Goal: Information Seeking & Learning: Compare options

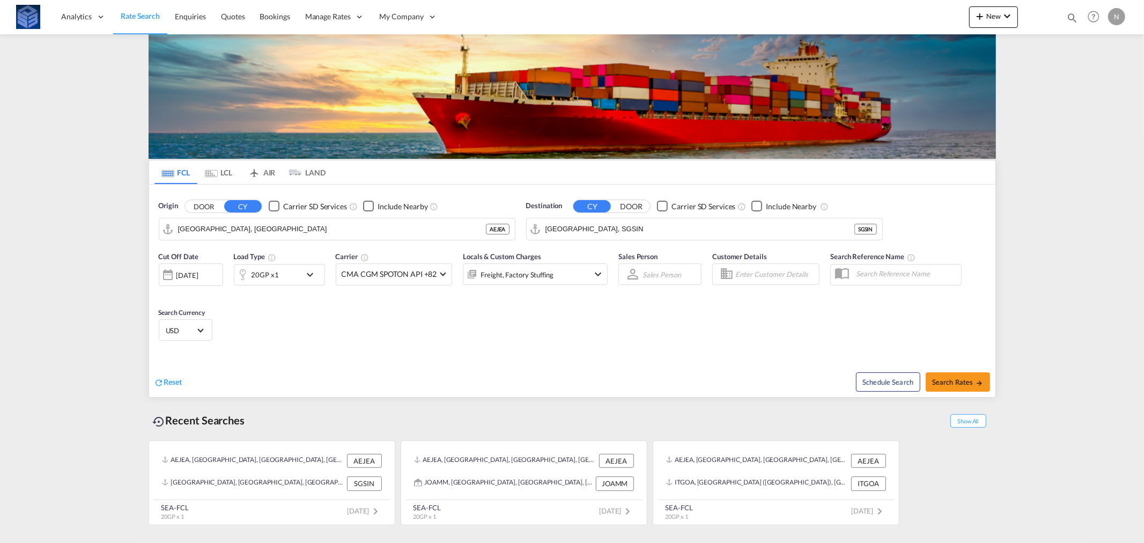
drag, startPoint x: 0, startPoint y: 169, endPoint x: 1097, endPoint y: 133, distance: 1097.4
click at [1102, 130] on md-content "Analytics Reports Dashboard Rate Search Enquiries Quotes Bookings" at bounding box center [572, 271] width 1144 height 543
click at [625, 226] on input "[GEOGRAPHIC_DATA], SGSIN" at bounding box center [710, 229] width 331 height 16
paste input "MATADI"
click at [614, 258] on div "Matadi Congo, [GEOGRAPHIC_DATA] CDMAT" at bounding box center [629, 258] width 204 height 32
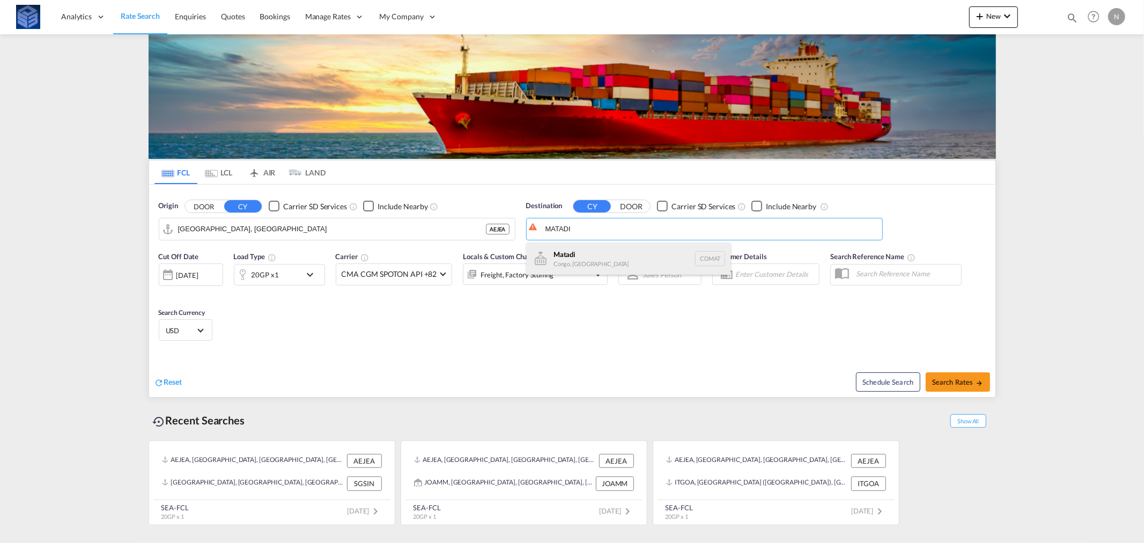
type input "Matadi, CDMAT"
click at [967, 373] on button "Search Rates" at bounding box center [958, 381] width 64 height 19
type input "AEJEA to CDMAT / [DATE]"
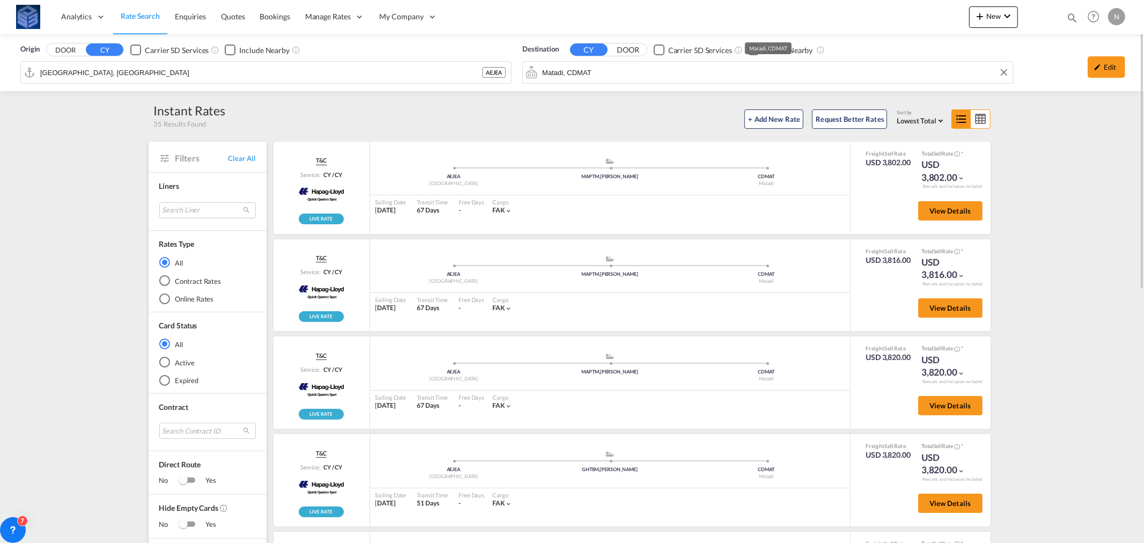
click at [660, 65] on input "Matadi, CDMAT" at bounding box center [775, 72] width 466 height 16
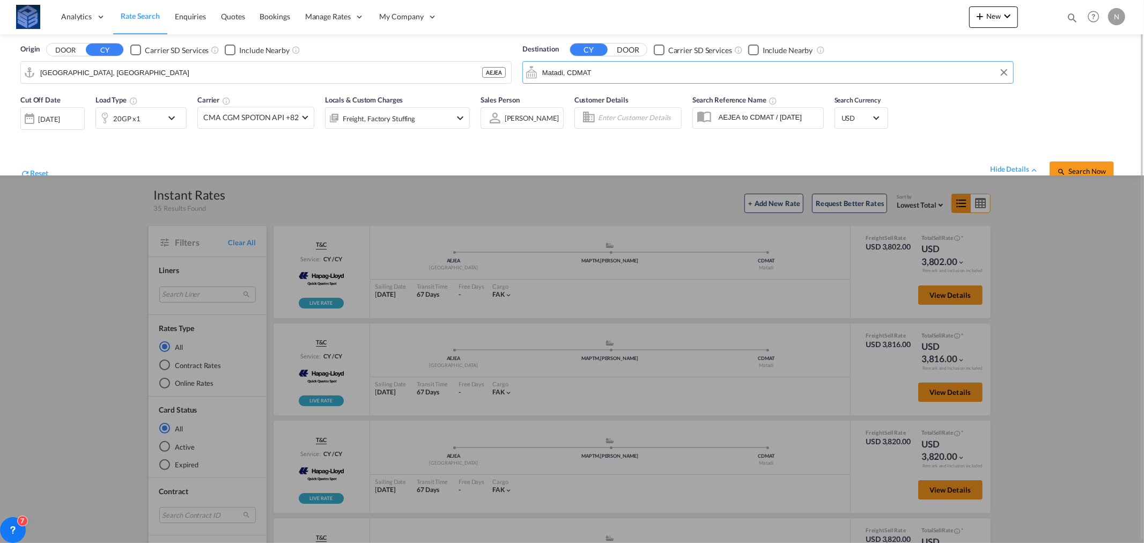
click at [660, 65] on input "Matadi, CDMAT" at bounding box center [775, 72] width 466 height 16
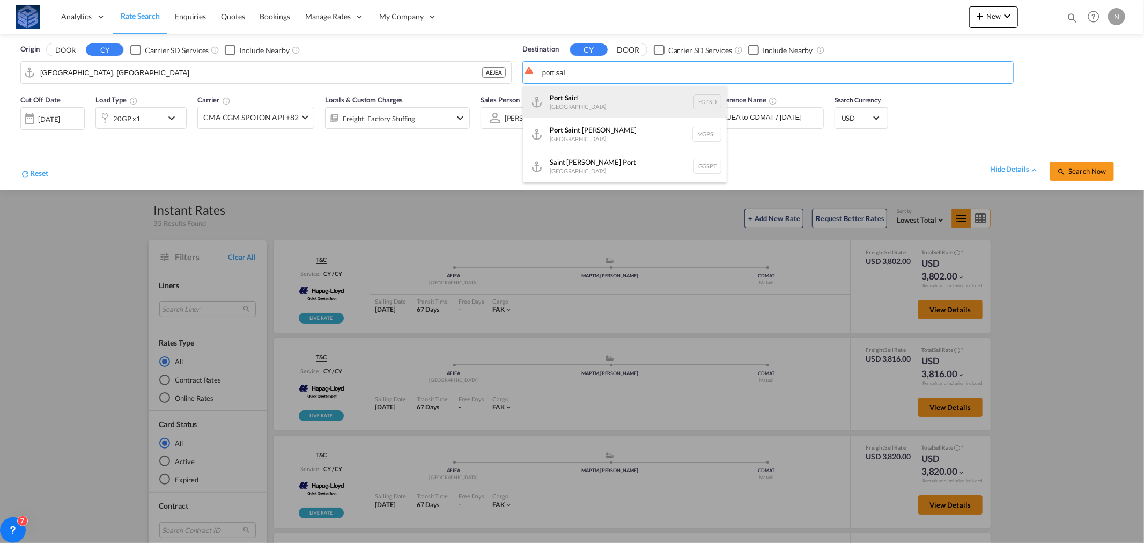
click at [619, 99] on div "[GEOGRAPHIC_DATA] EGPSD" at bounding box center [625, 102] width 204 height 32
type input "[GEOGRAPHIC_DATA], EGPSD"
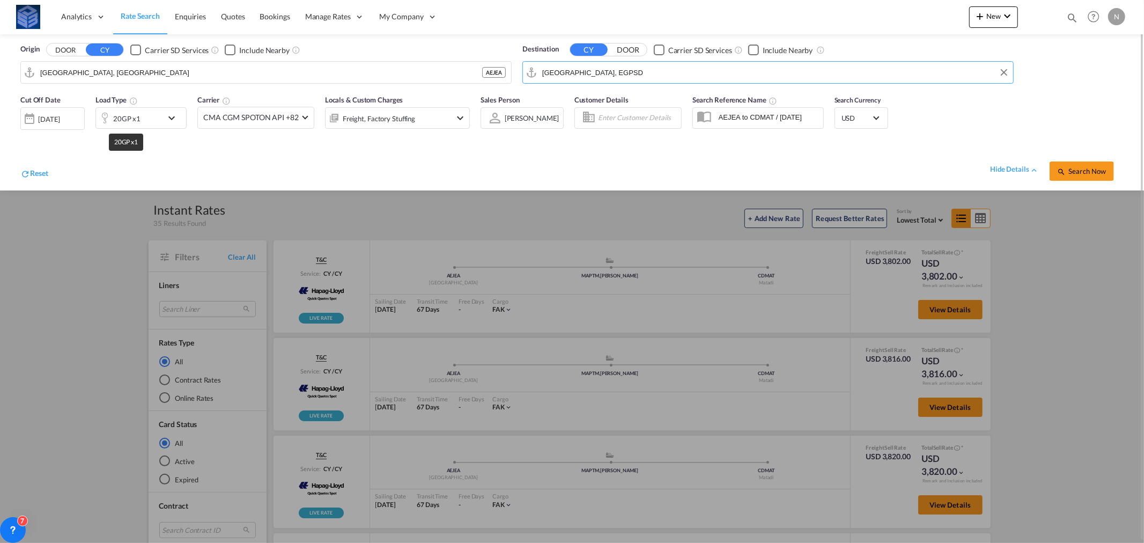
click at [137, 120] on div "20GP x1" at bounding box center [126, 118] width 27 height 15
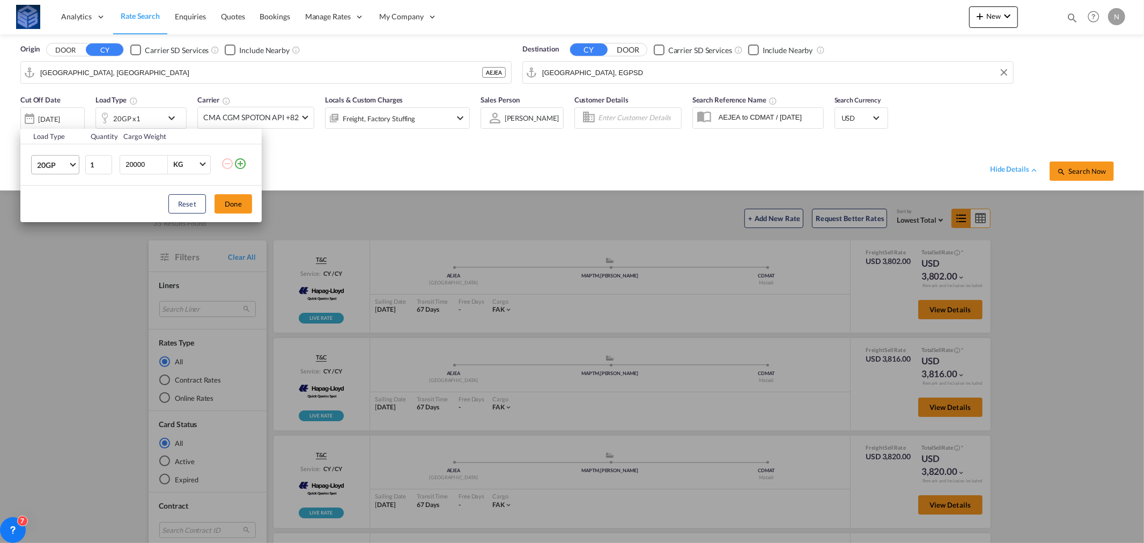
click at [72, 163] on span "Choose: \a20GP" at bounding box center [73, 163] width 6 height 6
click at [62, 213] on md-option "40HC" at bounding box center [64, 217] width 73 height 26
click at [238, 204] on button "Done" at bounding box center [234, 203] width 38 height 19
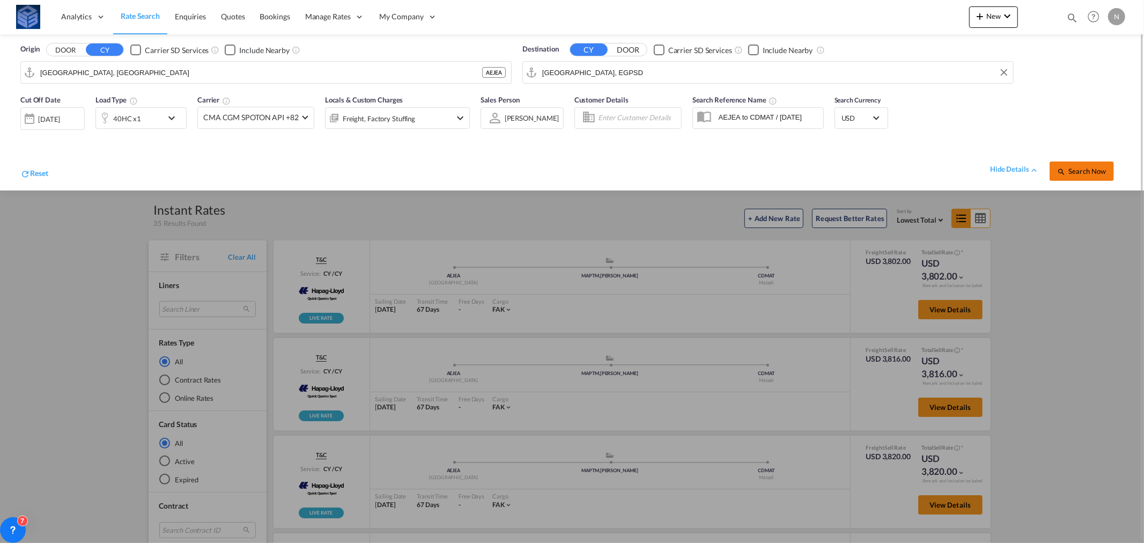
click at [1085, 166] on button "Search Now" at bounding box center [1082, 170] width 64 height 19
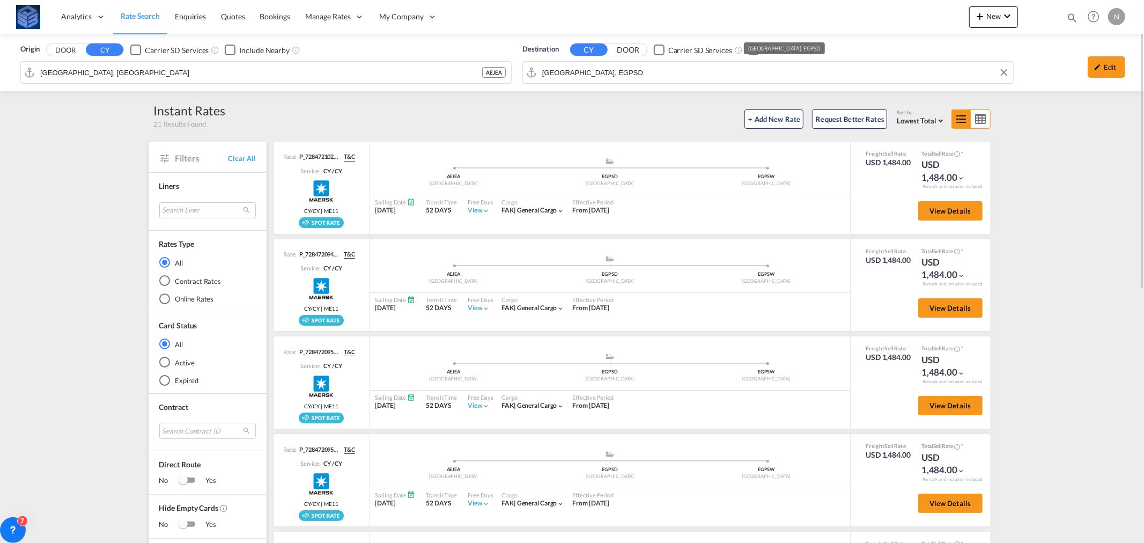
click at [618, 71] on input "[GEOGRAPHIC_DATA], EGPSD" at bounding box center [775, 72] width 466 height 16
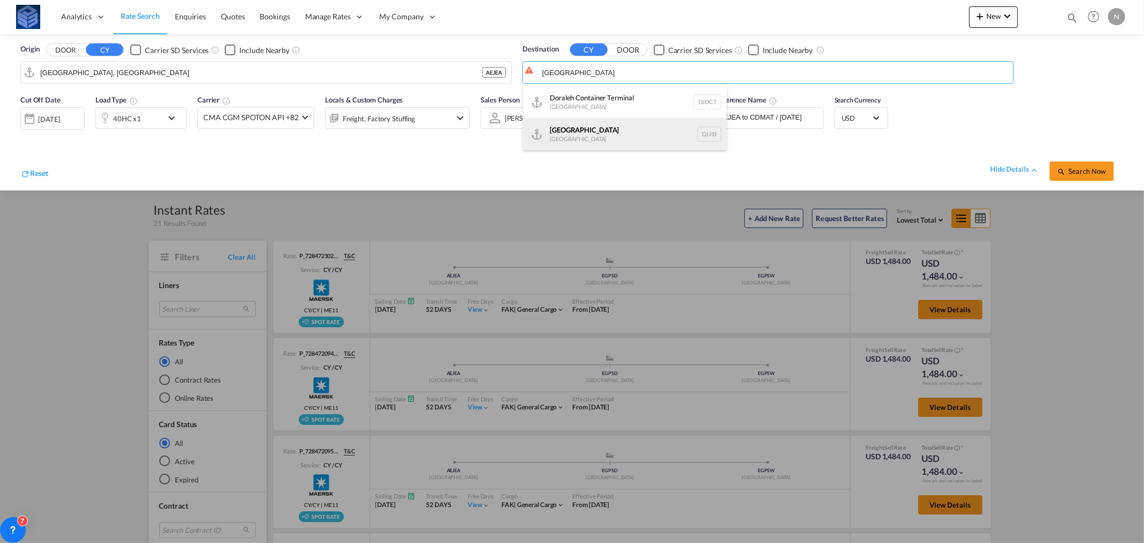
click at [572, 136] on div "[GEOGRAPHIC_DATA] [GEOGRAPHIC_DATA] DJJIB" at bounding box center [625, 134] width 204 height 32
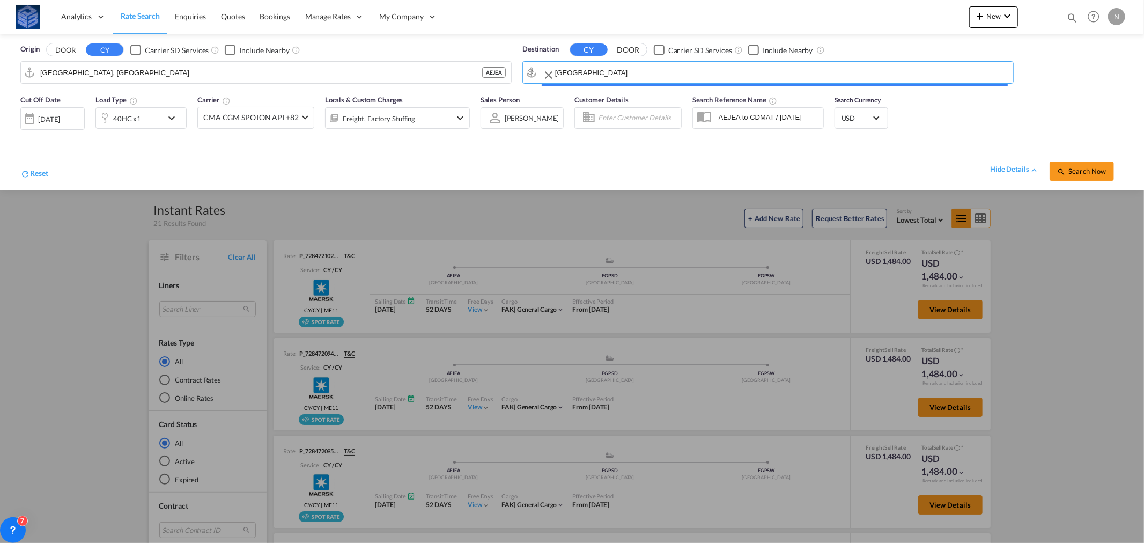
type input "[GEOGRAPHIC_DATA], DJJIB"
drag, startPoint x: 1076, startPoint y: 172, endPoint x: 1053, endPoint y: 154, distance: 29.4
click at [1076, 172] on span "Search Now" at bounding box center [1081, 171] width 49 height 9
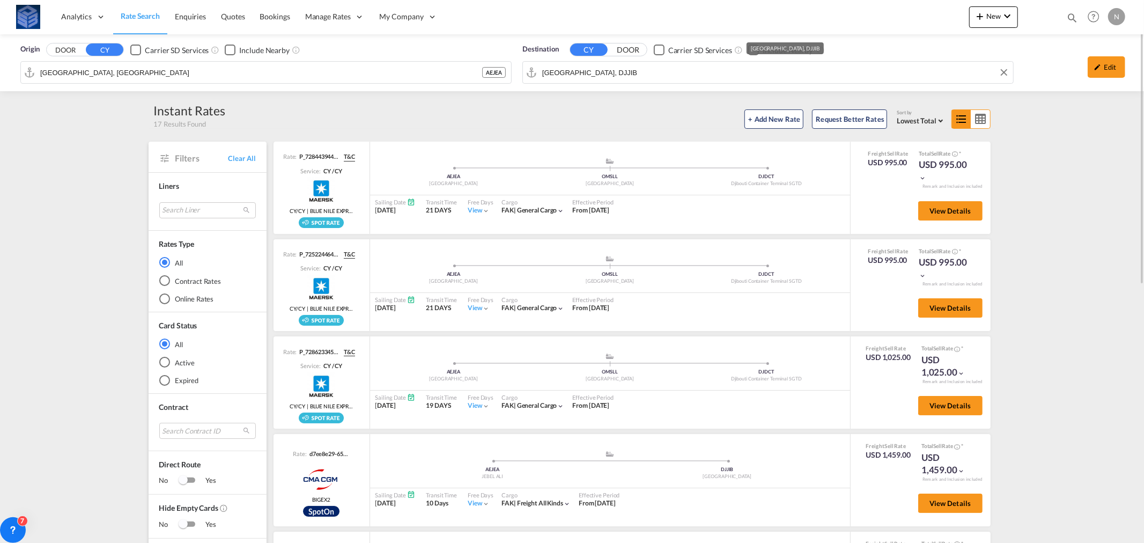
click at [597, 68] on input "[GEOGRAPHIC_DATA], DJJIB" at bounding box center [775, 72] width 466 height 16
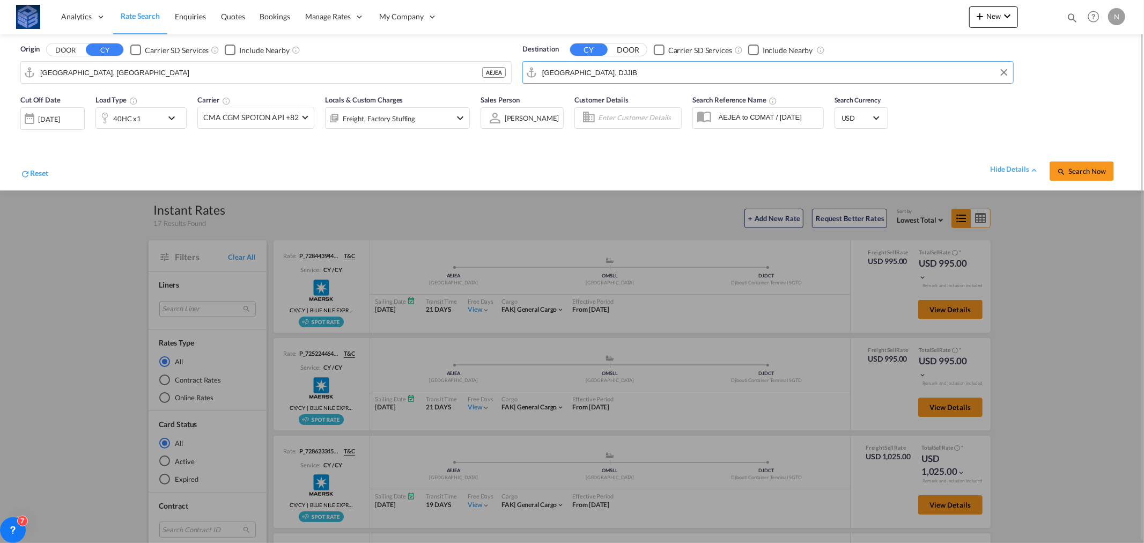
paste input "[GEOGRAPHIC_DATA]"
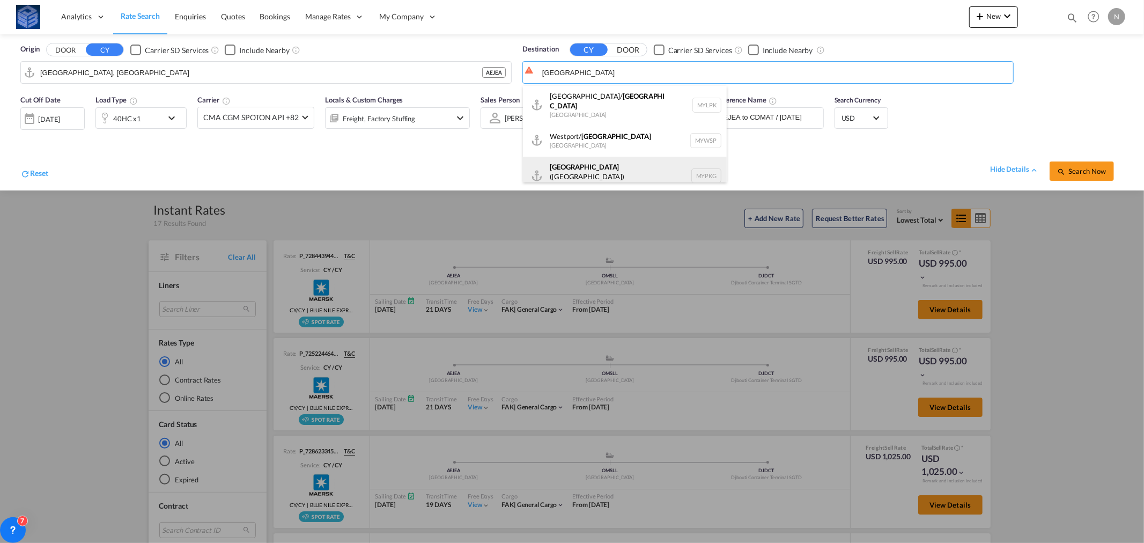
click at [602, 162] on div "[GEOGRAPHIC_DATA] ([GEOGRAPHIC_DATA]) [GEOGRAPHIC_DATA] MYPKG" at bounding box center [625, 176] width 204 height 39
type input "[GEOGRAPHIC_DATA] ([GEOGRAPHIC_DATA]), MYPKG"
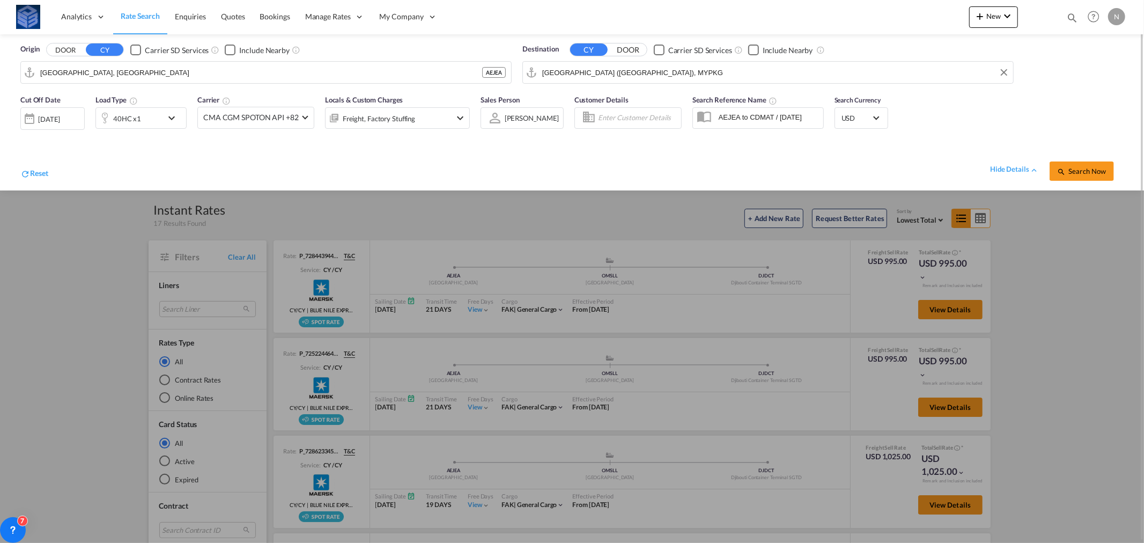
click at [159, 114] on div "40HC x1" at bounding box center [129, 117] width 67 height 21
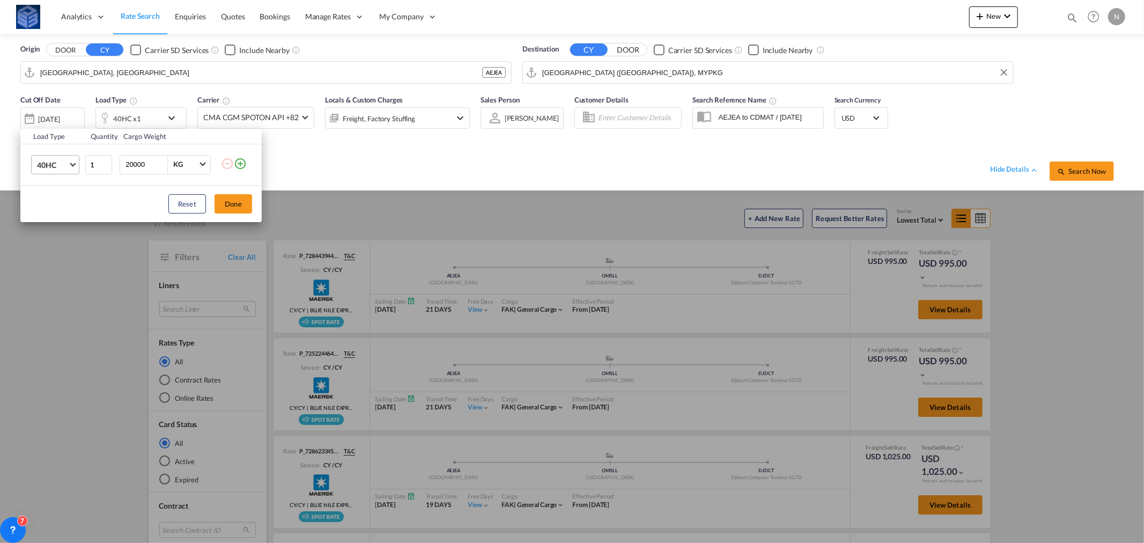
click at [42, 164] on span "40HC" at bounding box center [52, 165] width 31 height 11
click at [52, 218] on div "20RE" at bounding box center [46, 216] width 18 height 11
click at [228, 202] on button "Done" at bounding box center [234, 203] width 38 height 19
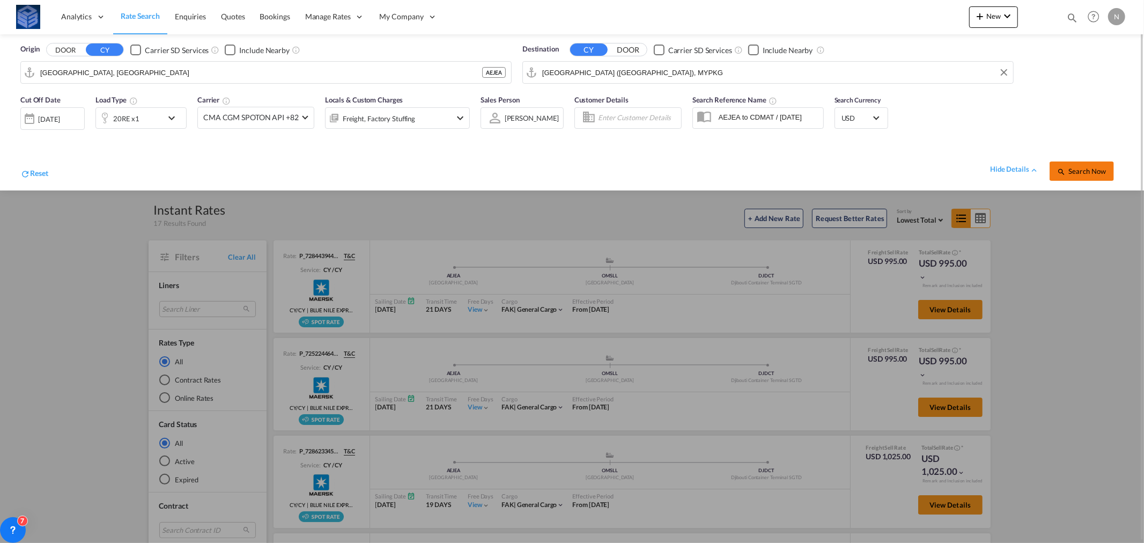
click at [1088, 169] on span "Search Now" at bounding box center [1081, 171] width 49 height 9
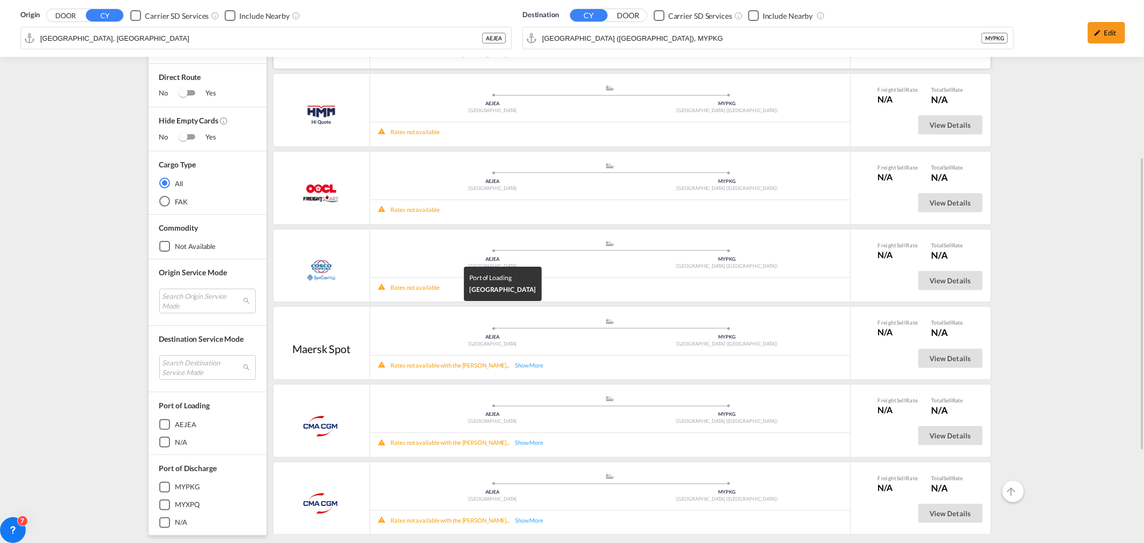
scroll to position [222, 0]
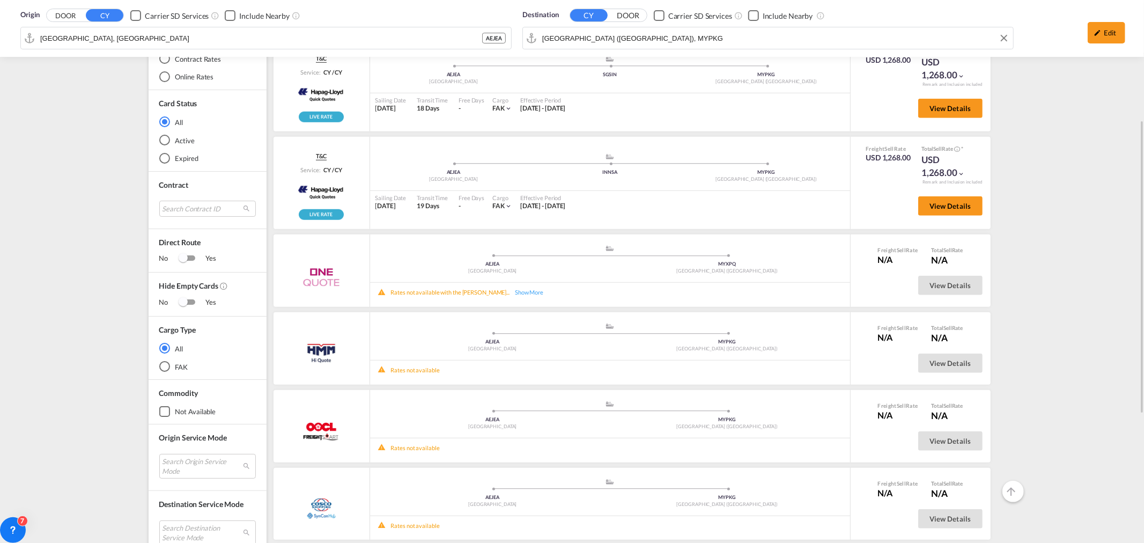
click at [646, 39] on div "Destination CY DOOR Carrier SD Services Include Nearby [GEOGRAPHIC_DATA] ([GEOG…" at bounding box center [768, 30] width 502 height 53
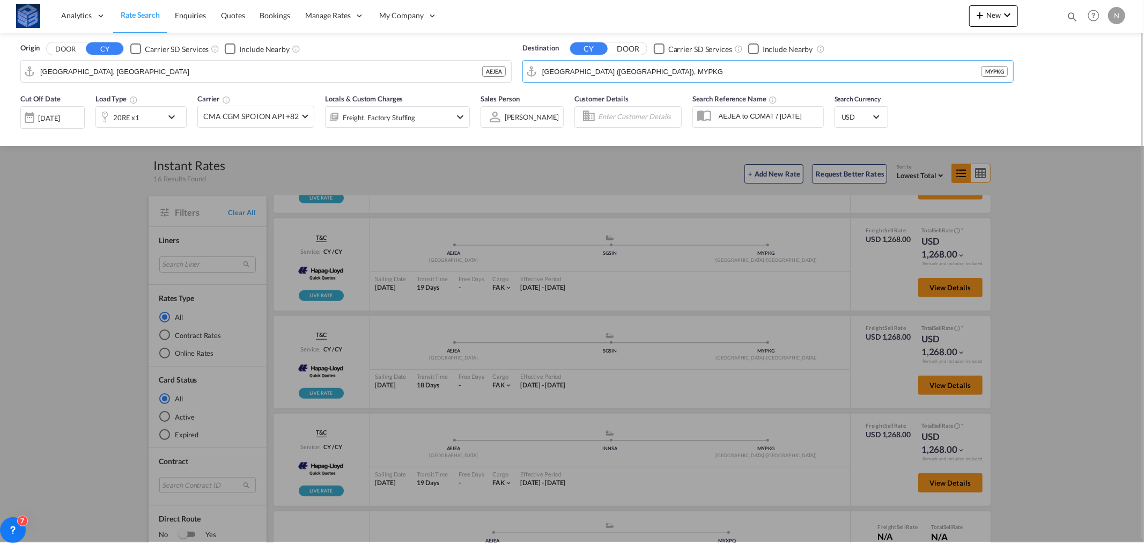
scroll to position [0, 0]
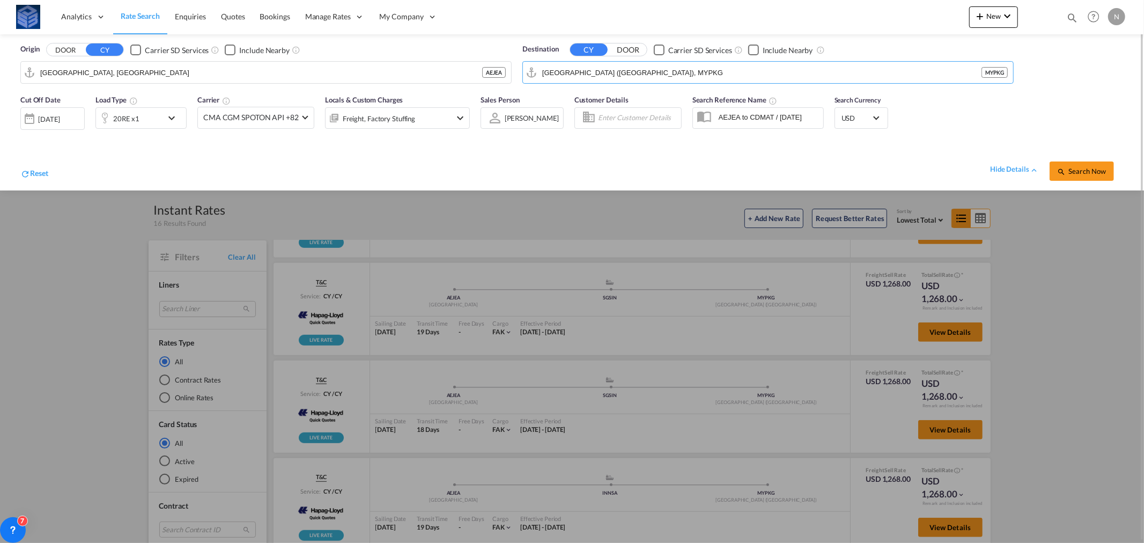
paste input "BATAM"
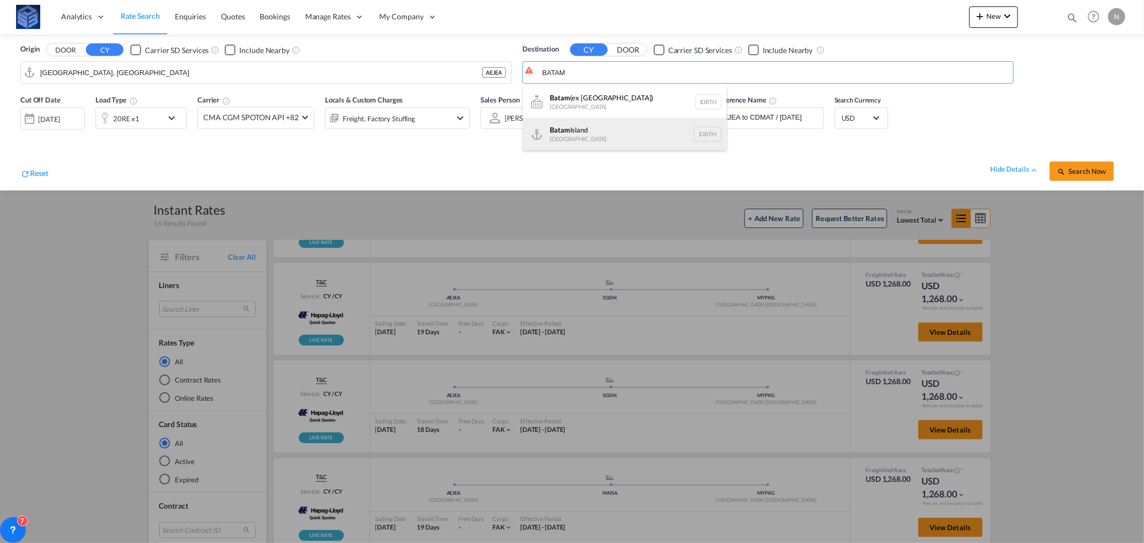
click at [574, 136] on div "[GEOGRAPHIC_DATA] [GEOGRAPHIC_DATA] IDBTM" at bounding box center [625, 134] width 204 height 32
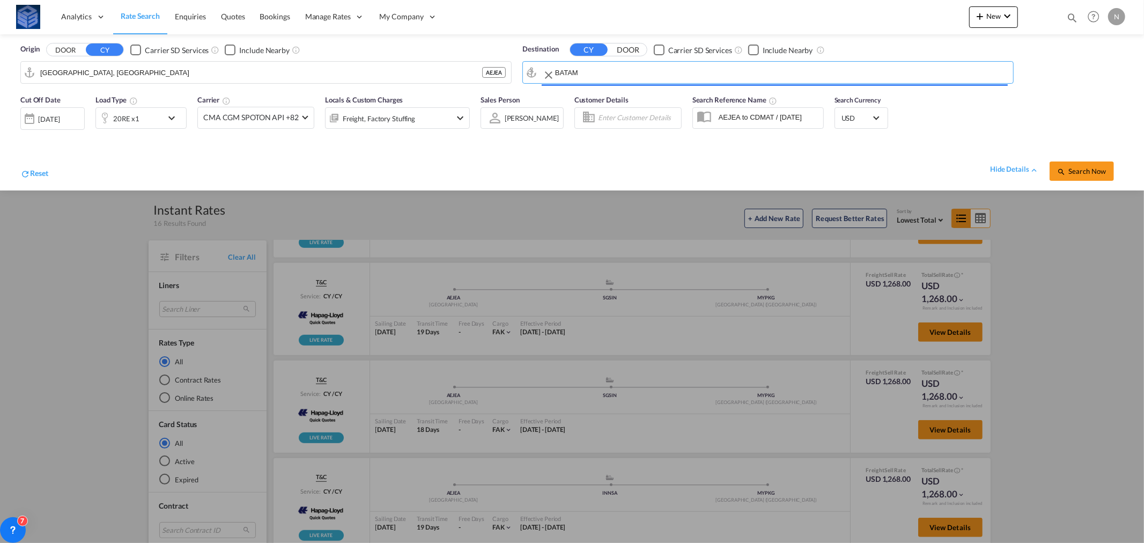
type input "[GEOGRAPHIC_DATA], IDBTM"
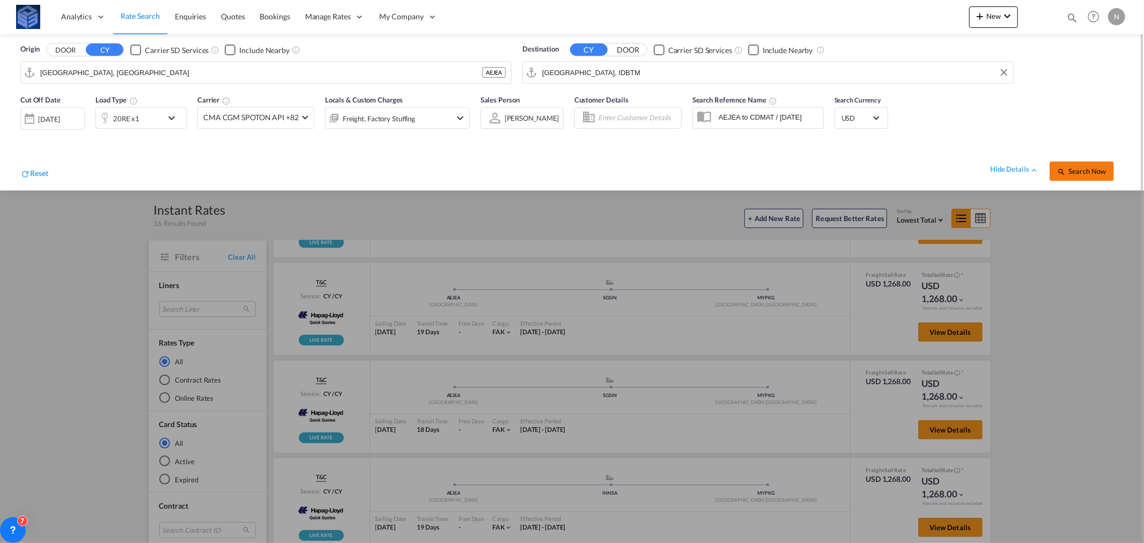
click at [1069, 167] on span "Search Now" at bounding box center [1081, 171] width 49 height 9
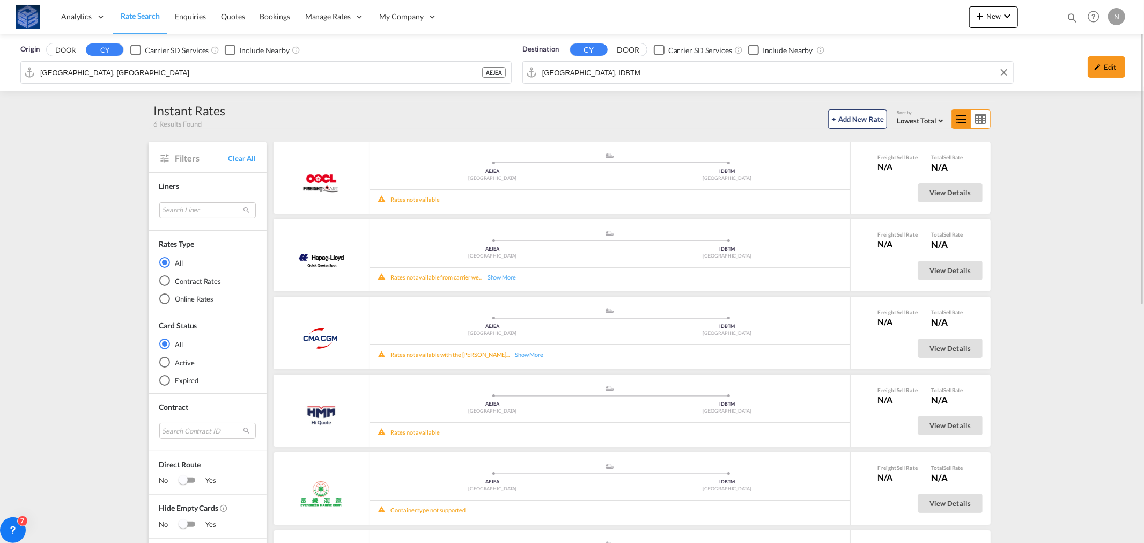
click at [633, 67] on input "[GEOGRAPHIC_DATA], IDBTM" at bounding box center [775, 72] width 466 height 16
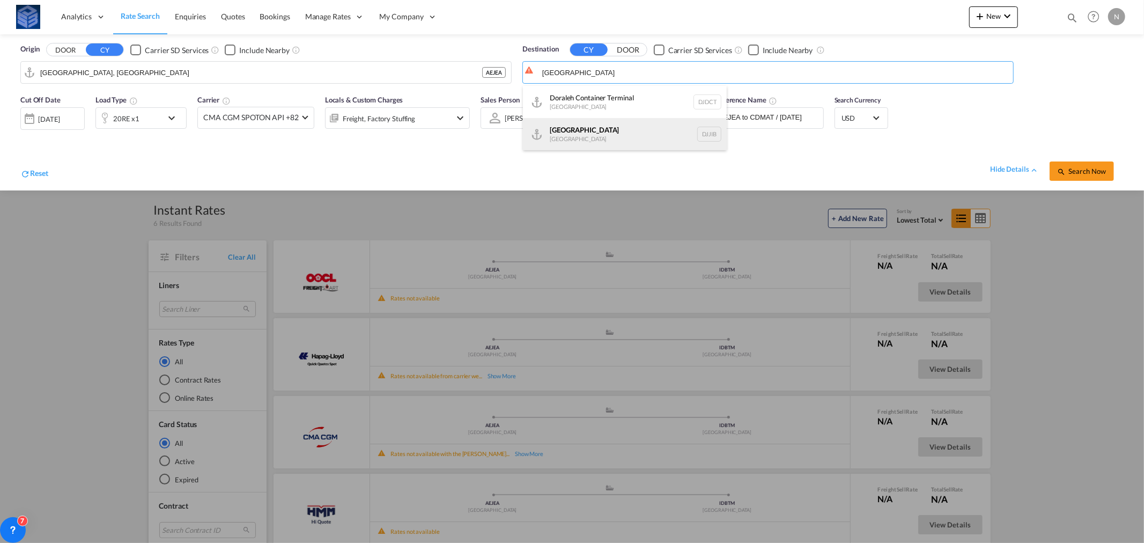
click at [619, 131] on div "[GEOGRAPHIC_DATA] [GEOGRAPHIC_DATA] DJJIB" at bounding box center [625, 134] width 204 height 32
type input "[GEOGRAPHIC_DATA], DJJIB"
click at [147, 110] on div "20RE x1" at bounding box center [129, 117] width 67 height 21
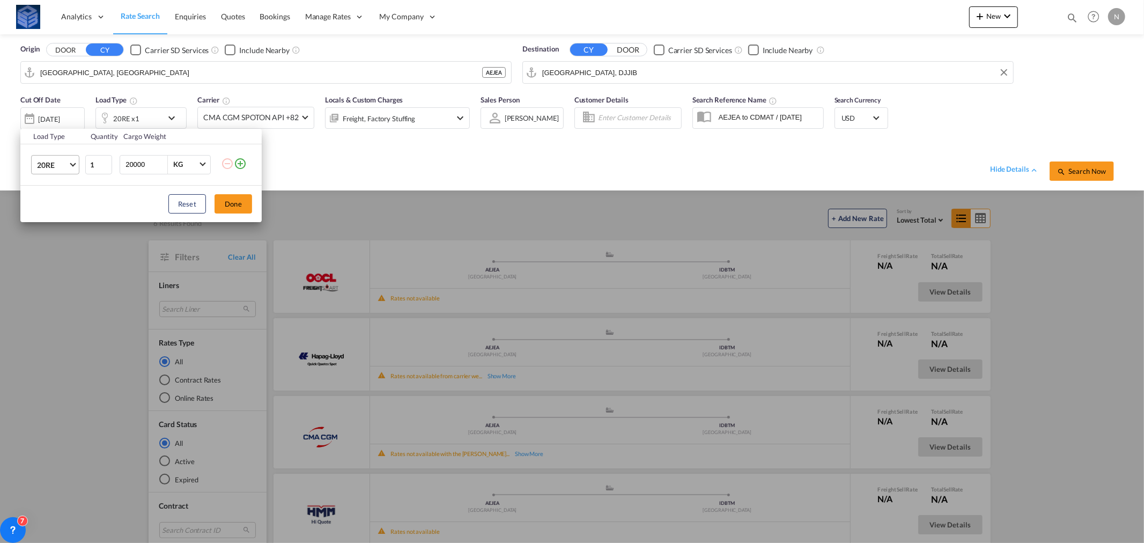
click at [40, 161] on span "20RE" at bounding box center [52, 165] width 31 height 11
click at [57, 113] on md-option "20GP" at bounding box center [64, 109] width 73 height 26
click at [43, 173] on md-select-value "20GP" at bounding box center [57, 165] width 43 height 18
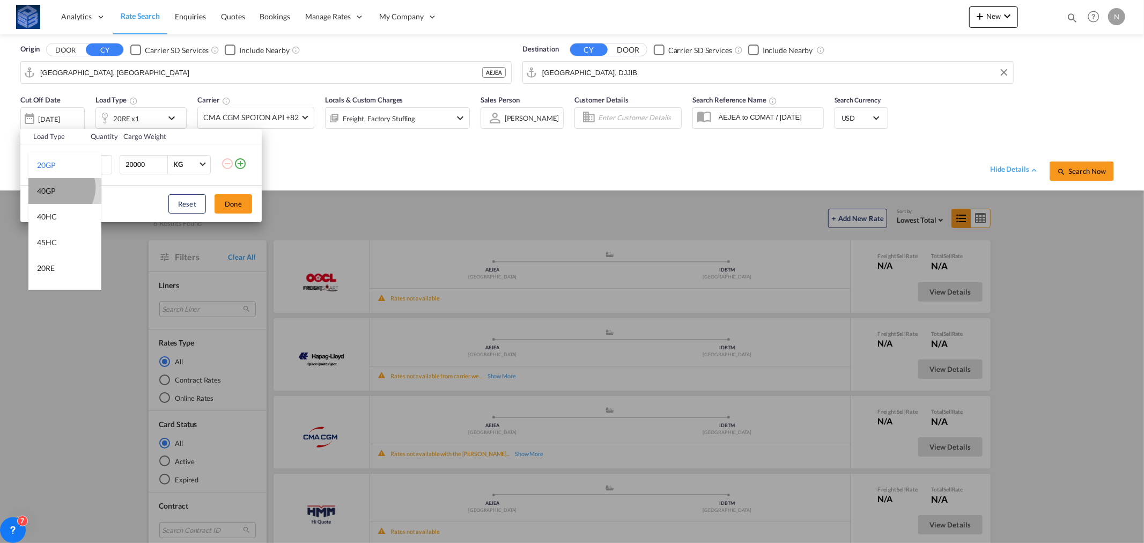
click at [57, 188] on md-option "40GP" at bounding box center [64, 191] width 73 height 26
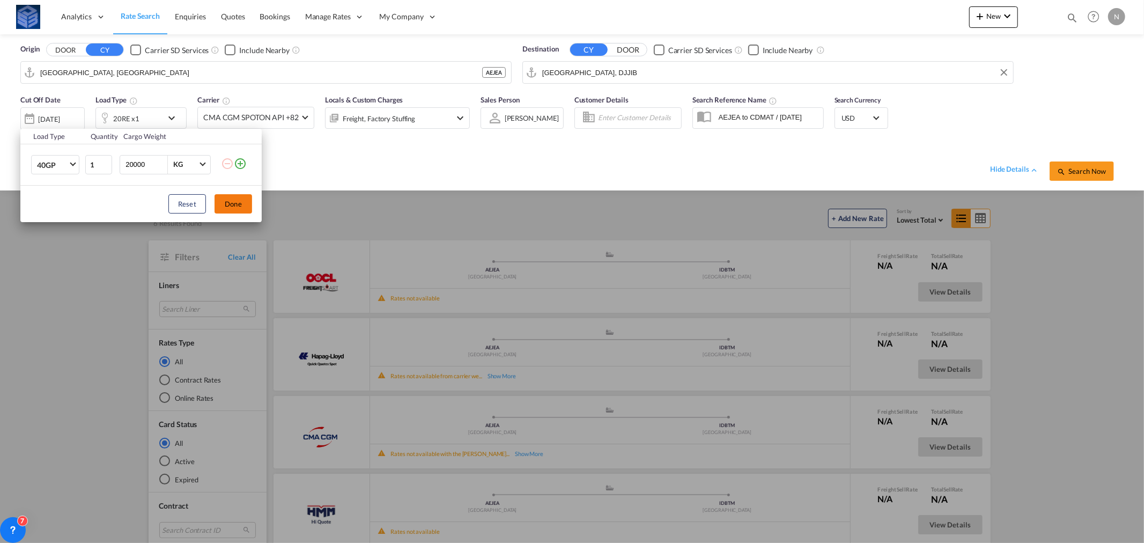
click at [231, 211] on button "Done" at bounding box center [234, 203] width 38 height 19
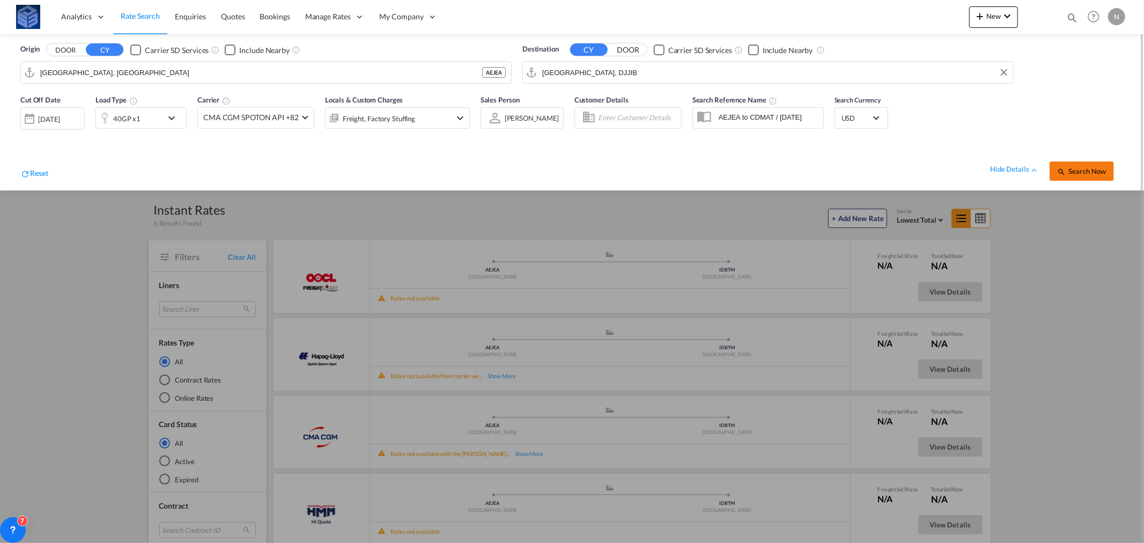
click at [1091, 169] on span "Search Now" at bounding box center [1081, 171] width 49 height 9
